Goal: Transaction & Acquisition: Purchase product/service

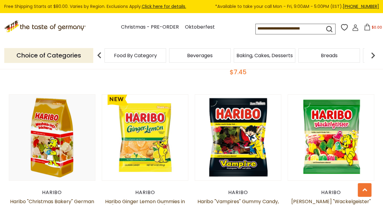
scroll to position [1340, 0]
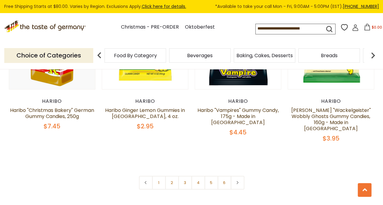
click at [242, 176] on link at bounding box center [238, 183] width 14 height 14
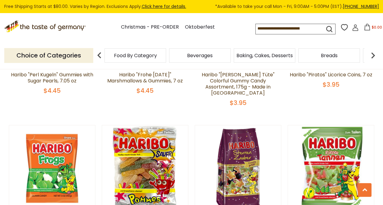
scroll to position [1005, 0]
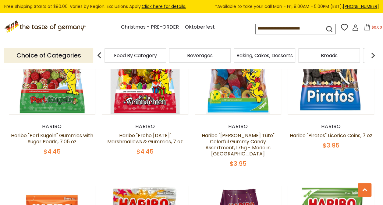
click at [274, 28] on input at bounding box center [285, 28] width 58 height 9
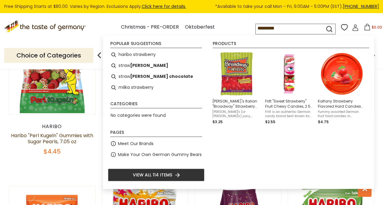
type input "**********"
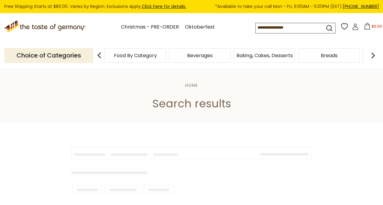
type input "**********"
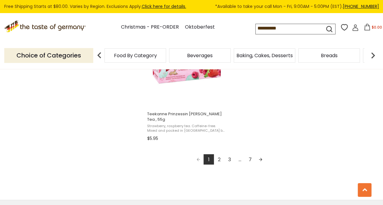
scroll to position [1066, 0]
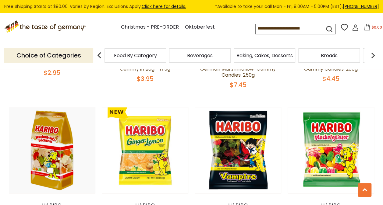
scroll to position [1310, 0]
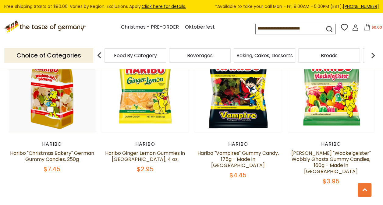
scroll to position [1365, 0]
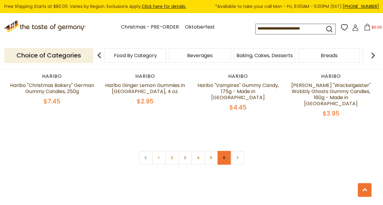
click at [221, 151] on link "6" at bounding box center [225, 158] width 14 height 14
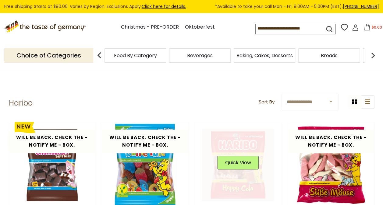
scroll to position [152, 0]
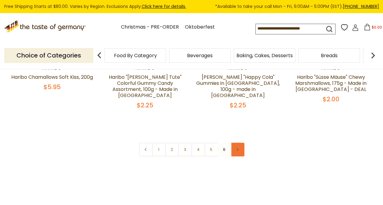
click at [242, 143] on link at bounding box center [238, 150] width 14 height 14
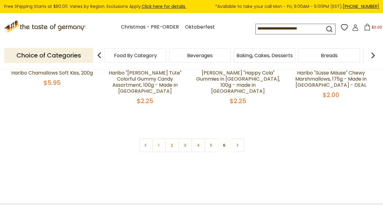
scroll to position [122, 0]
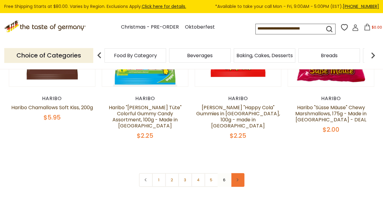
click at [240, 177] on link at bounding box center [238, 180] width 14 height 14
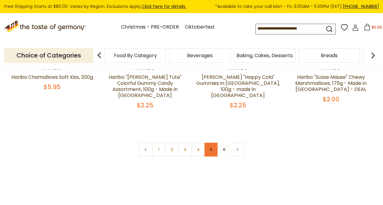
click at [209, 143] on link "5" at bounding box center [211, 150] width 14 height 14
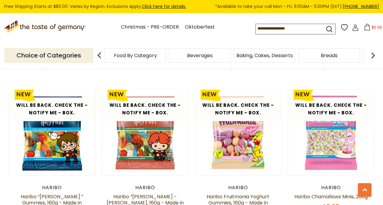
scroll to position [1252, 0]
